Goal: Task Accomplishment & Management: Manage account settings

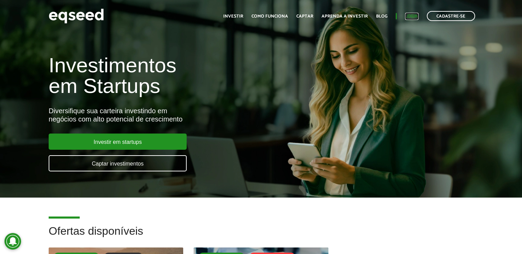
click at [407, 16] on link "Login" at bounding box center [411, 16] width 13 height 4
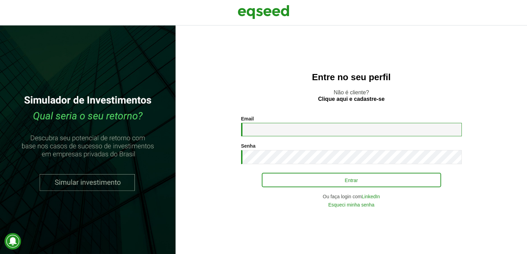
type input "**********"
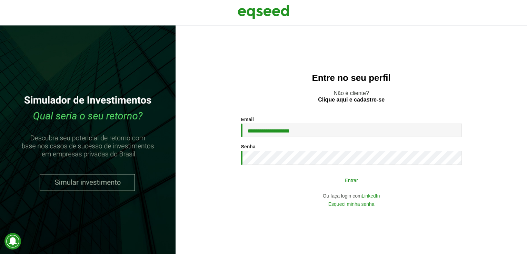
click at [348, 180] on button "Entrar" at bounding box center [351, 180] width 179 height 13
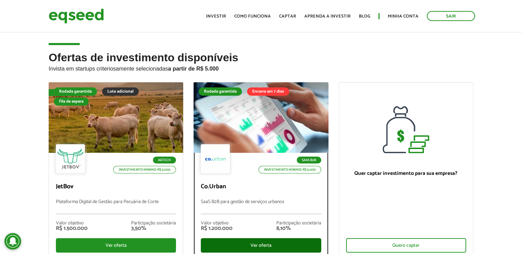
click at [252, 243] on div "Ver oferta" at bounding box center [261, 246] width 120 height 14
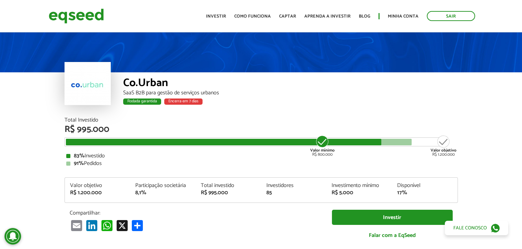
click at [381, 146] on div "Valor mínimo R$ 800.000 Valor objetivo R$ 1.200.000" at bounding box center [255, 142] width 383 height 9
click at [380, 143] on div at bounding box center [224, 142] width 316 height 7
click at [400, 17] on link "Minha conta" at bounding box center [403, 16] width 31 height 4
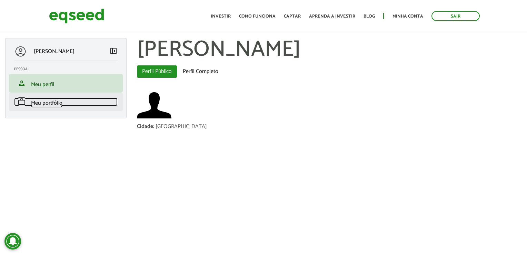
click at [57, 104] on span "Meu portfólio" at bounding box center [46, 103] width 31 height 9
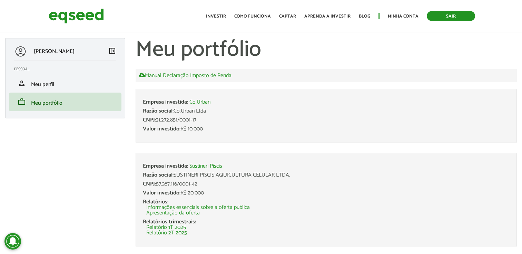
click at [453, 17] on link "Sair" at bounding box center [451, 16] width 48 height 10
